Goal: Find specific page/section: Find specific page/section

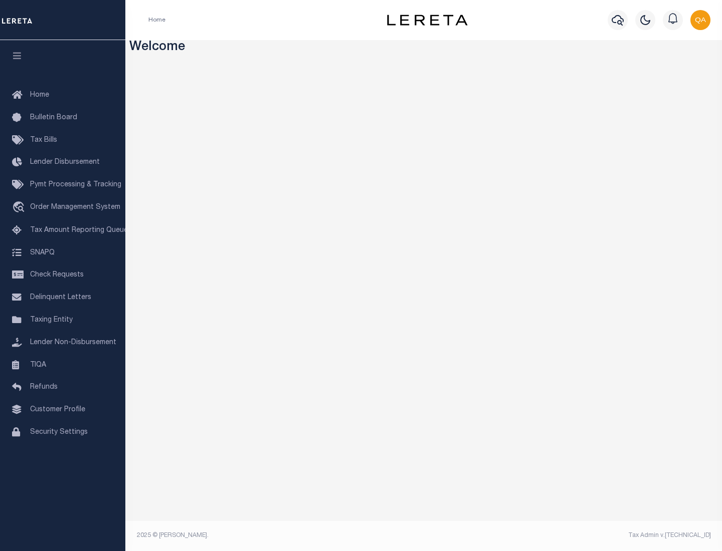
click at [63, 275] on span "Check Requests" at bounding box center [57, 275] width 54 height 7
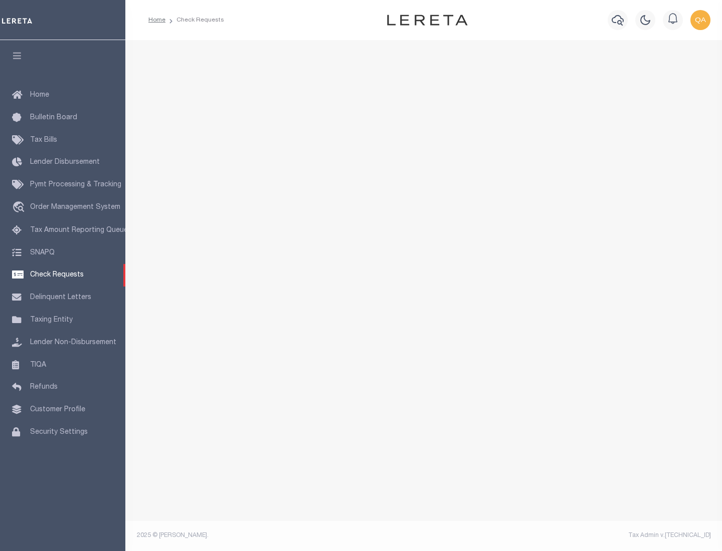
select select "50"
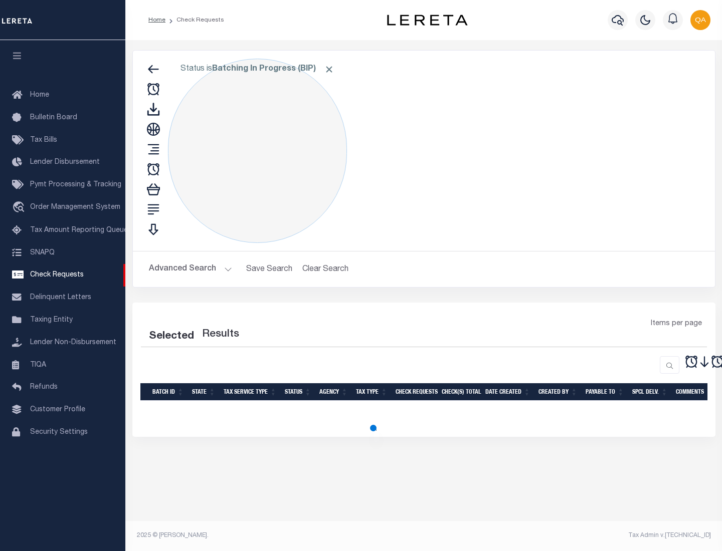
select select "50"
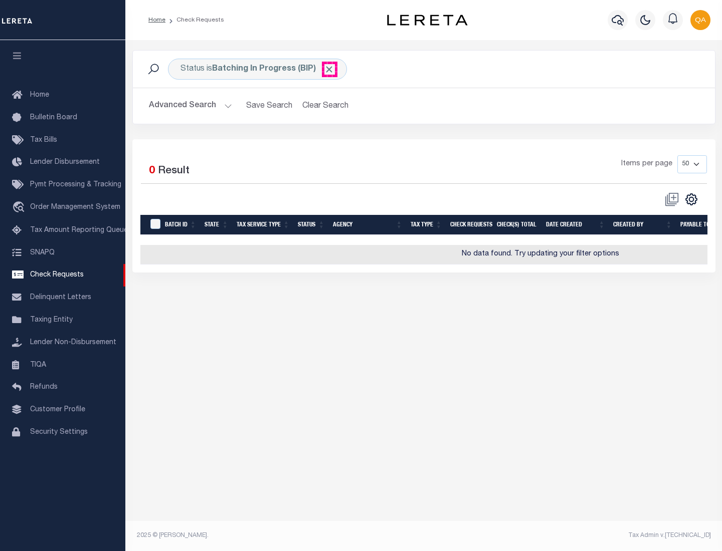
click at [329, 69] on span "Click to Remove" at bounding box center [329, 69] width 11 height 11
